Goal: Information Seeking & Learning: Learn about a topic

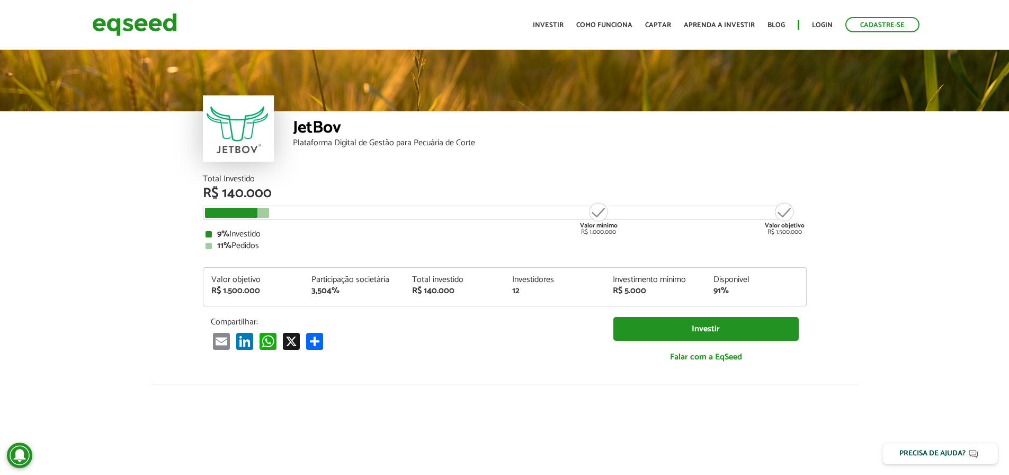
click at [649, 171] on div "JetBov Plataforma Digital de Gestão para Pecuária de Corte" at bounding box center [550, 143] width 514 height 64
click at [261, 212] on div at bounding box center [237, 213] width 64 height 10
click at [268, 213] on div at bounding box center [237, 213] width 64 height 10
drag, startPoint x: 234, startPoint y: 249, endPoint x: 281, endPoint y: 249, distance: 46.6
click at [236, 249] on div "11% Pedidos" at bounding box center [505, 246] width 599 height 8
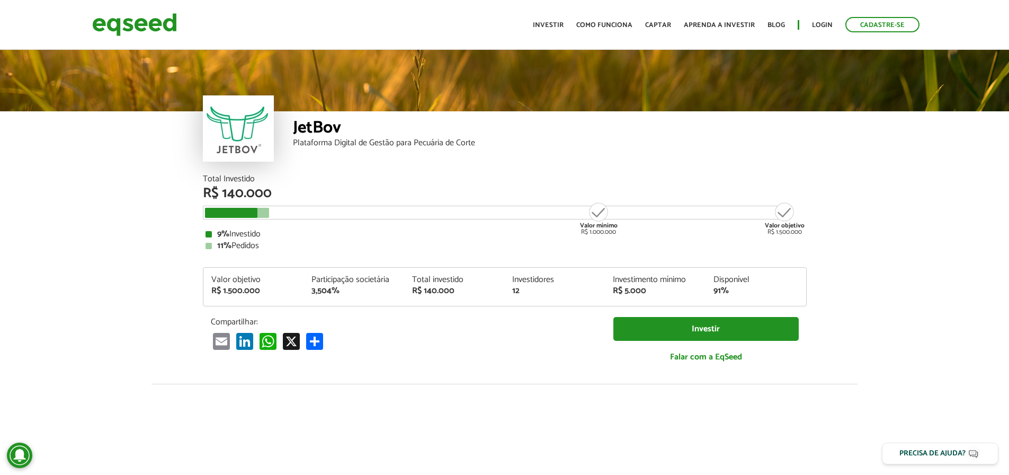
click at [281, 249] on div "11% Pedidos" at bounding box center [505, 246] width 599 height 8
click at [280, 248] on div "11% Pedidos" at bounding box center [505, 246] width 599 height 8
